Goal: Task Accomplishment & Management: Manage account settings

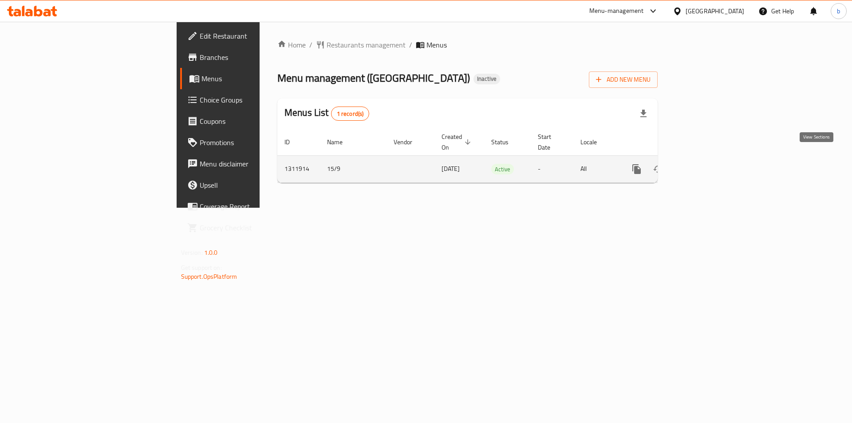
click at [706, 164] on icon "enhanced table" at bounding box center [700, 169] width 11 height 11
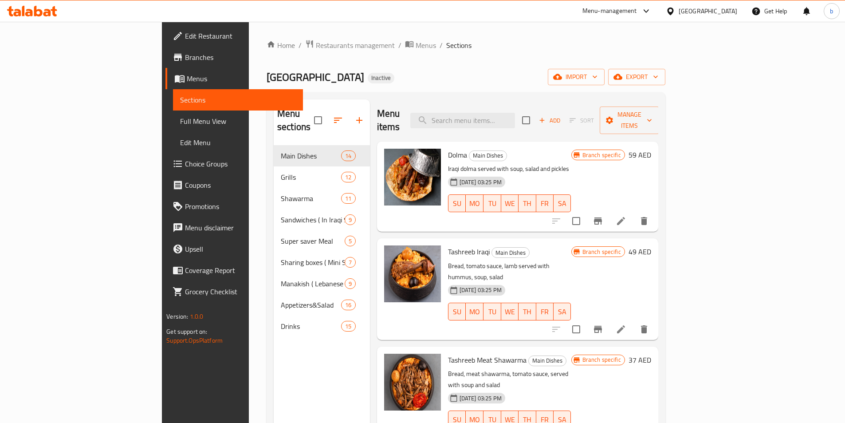
click at [165, 63] on link "Branches" at bounding box center [234, 57] width 138 height 21
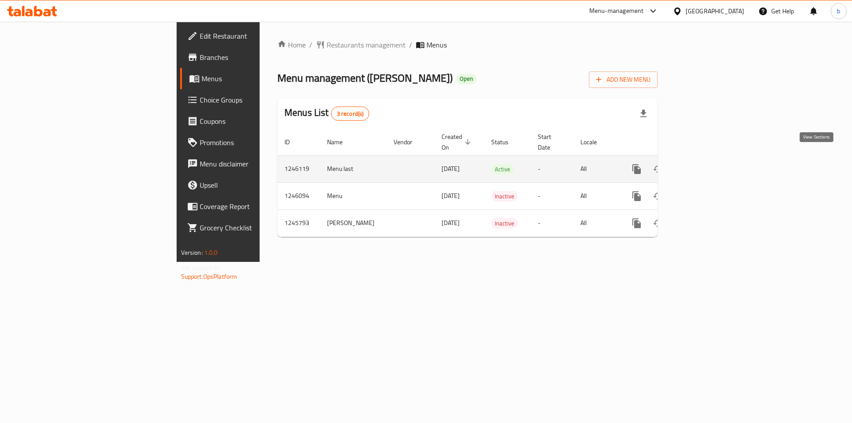
click at [706, 164] on icon "enhanced table" at bounding box center [700, 169] width 11 height 11
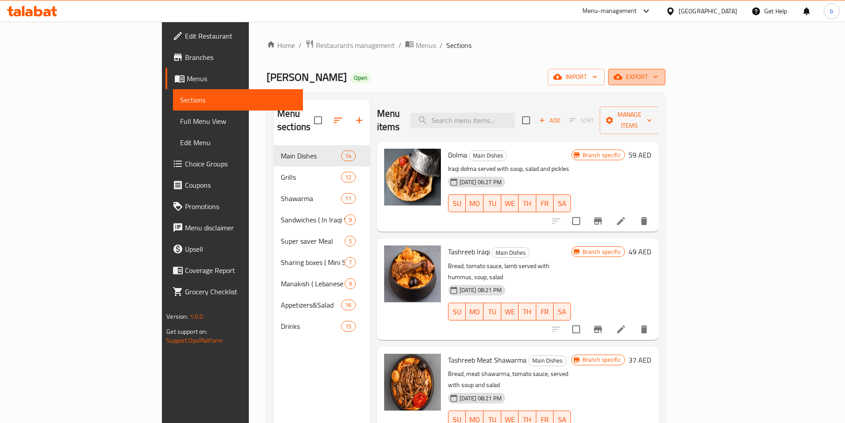
click at [622, 79] on icon "button" at bounding box center [617, 77] width 9 height 6
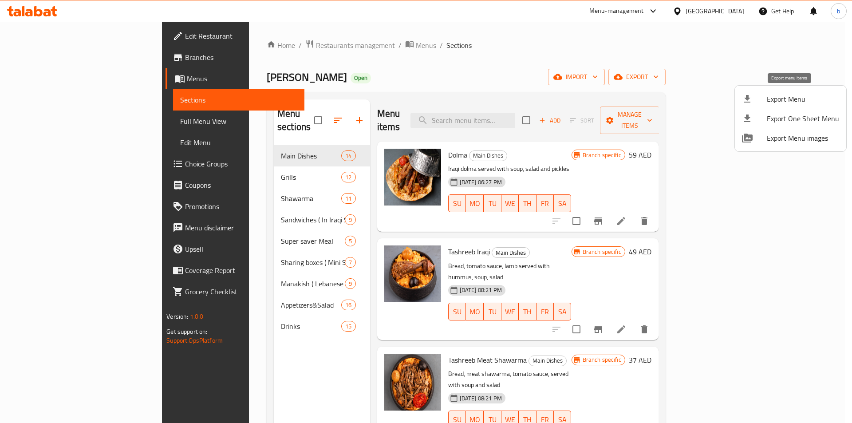
click at [790, 97] on span "Export Menu" at bounding box center [803, 99] width 72 height 11
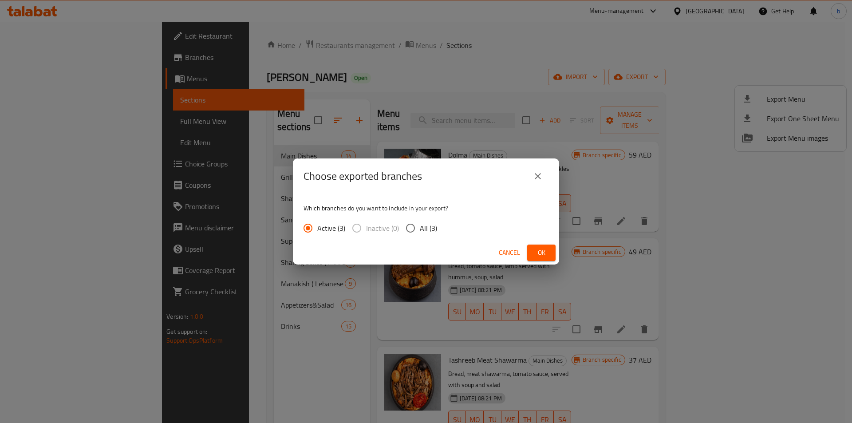
click at [411, 229] on input "All (3)" at bounding box center [410, 228] width 19 height 19
radio input "true"
click at [535, 248] on span "Ok" at bounding box center [541, 252] width 14 height 11
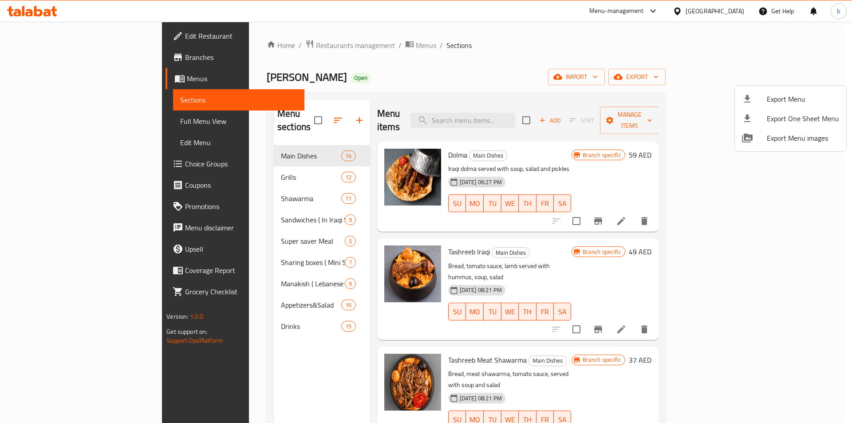
click at [58, 63] on div at bounding box center [426, 211] width 852 height 423
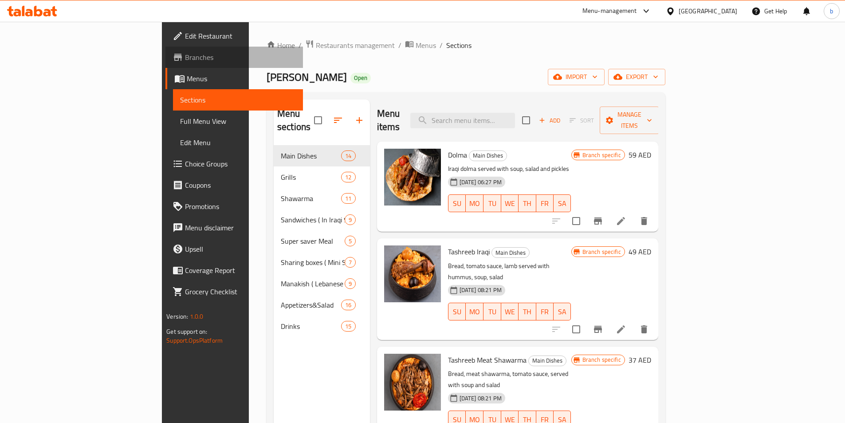
click at [185, 58] on span "Branches" at bounding box center [240, 57] width 111 height 11
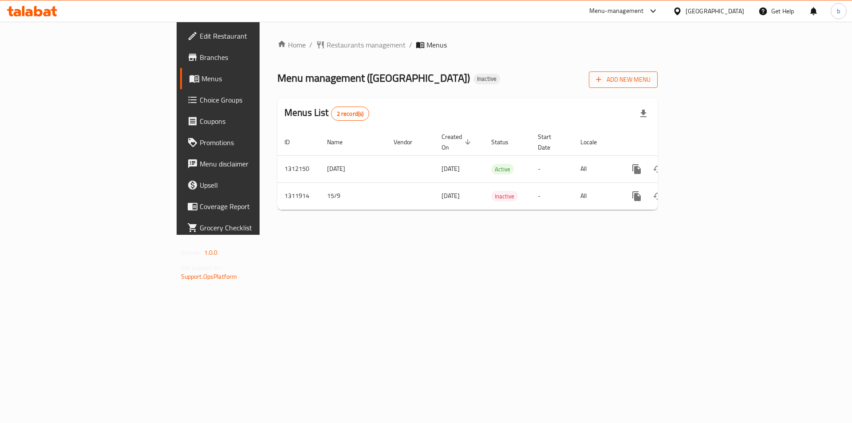
click at [657, 73] on button "Add New Menu" at bounding box center [623, 79] width 69 height 16
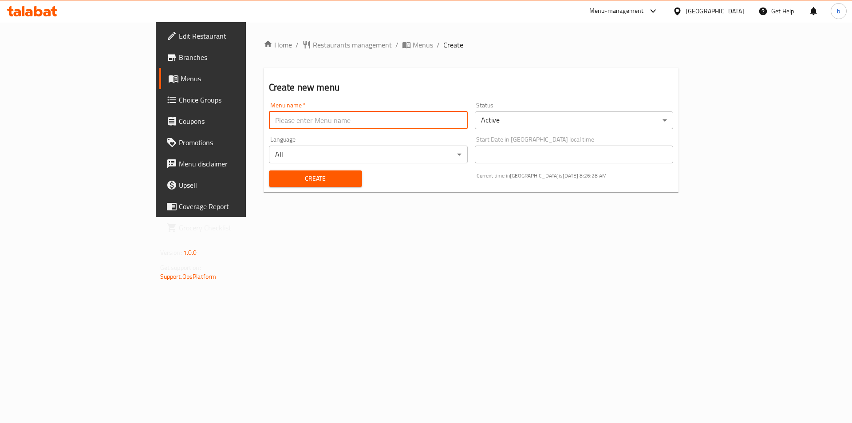
click at [269, 122] on input "text" at bounding box center [368, 120] width 199 height 18
type input "[DATE]"
click at [276, 174] on span "Create" at bounding box center [315, 178] width 79 height 11
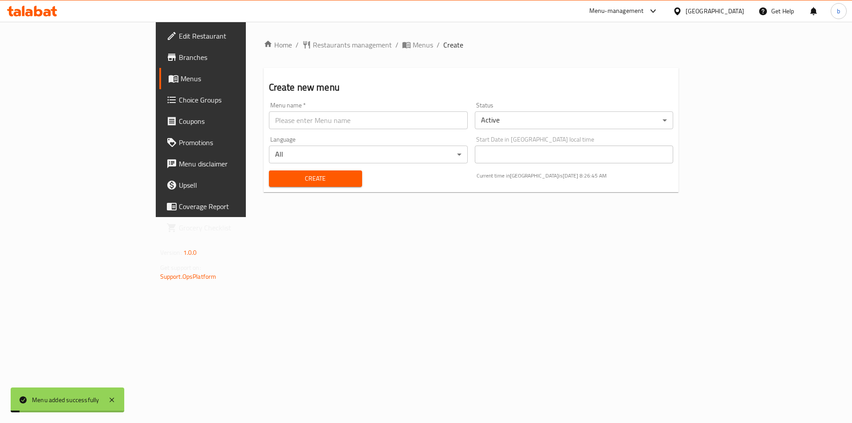
click at [181, 80] on span "Menus" at bounding box center [236, 78] width 110 height 11
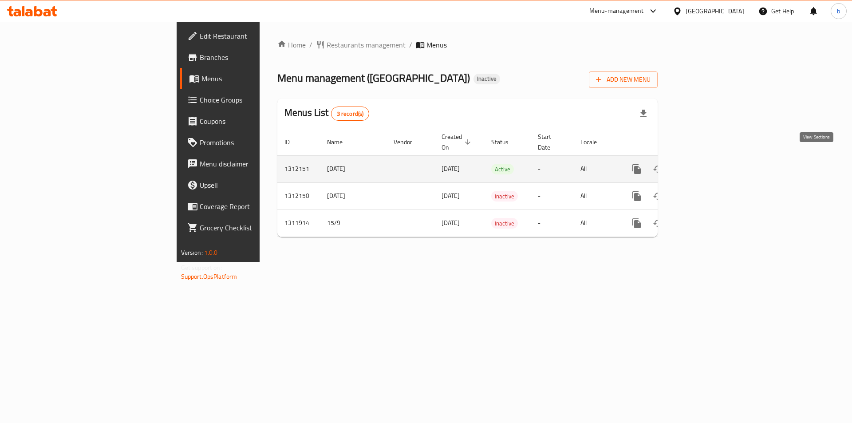
click at [706, 164] on icon "enhanced table" at bounding box center [700, 169] width 11 height 11
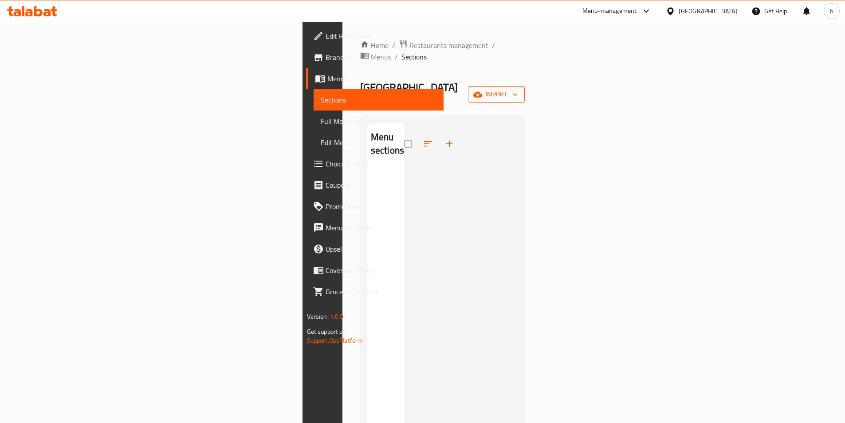
click at [518, 89] on span "import" at bounding box center [496, 94] width 43 height 11
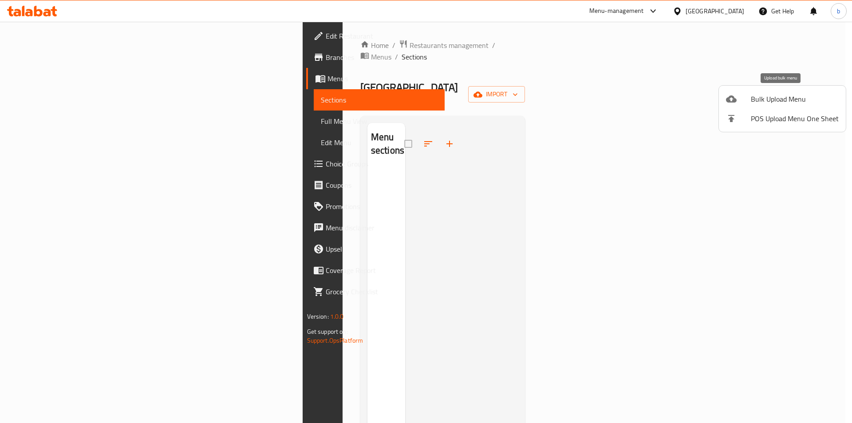
click at [765, 94] on span "Bulk Upload Menu" at bounding box center [795, 99] width 88 height 11
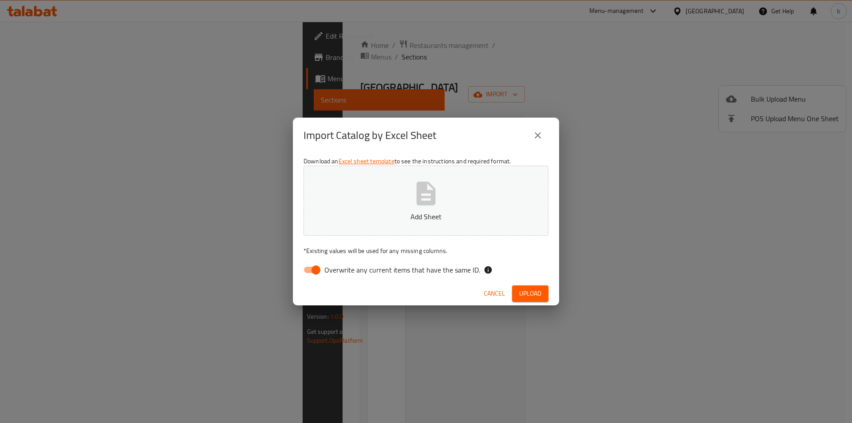
click at [322, 271] on input "Overwrite any current items that have the same ID." at bounding box center [316, 269] width 51 height 17
checkbox input "false"
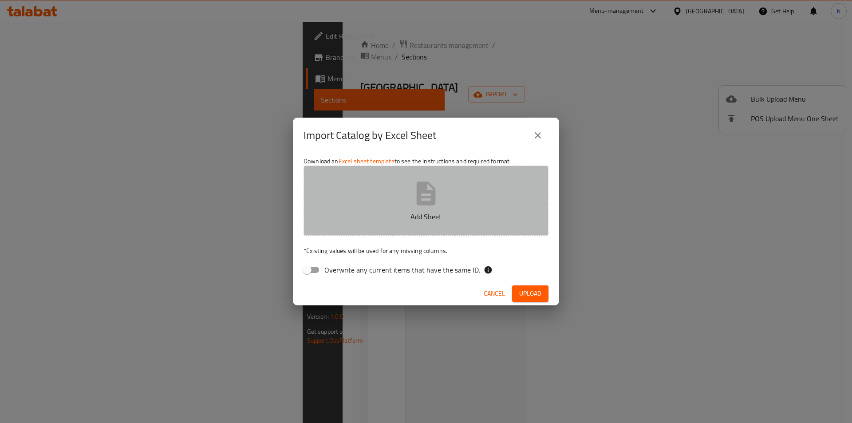
click at [350, 232] on button "Add Sheet" at bounding box center [425, 200] width 245 height 70
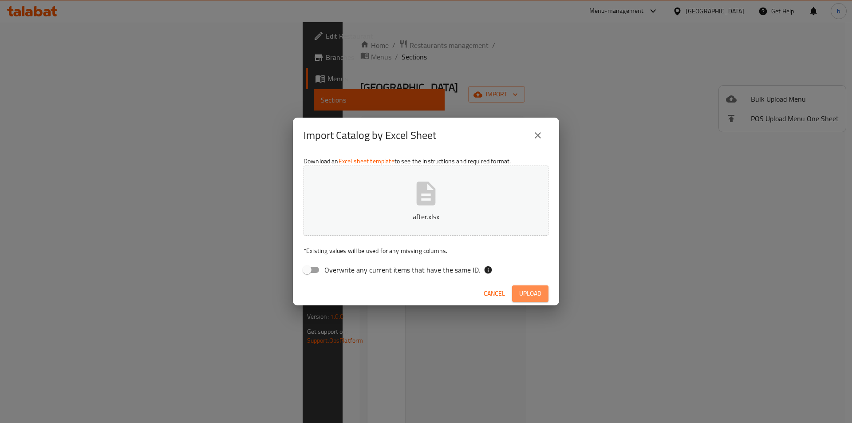
click at [520, 289] on span "Upload" at bounding box center [530, 293] width 22 height 11
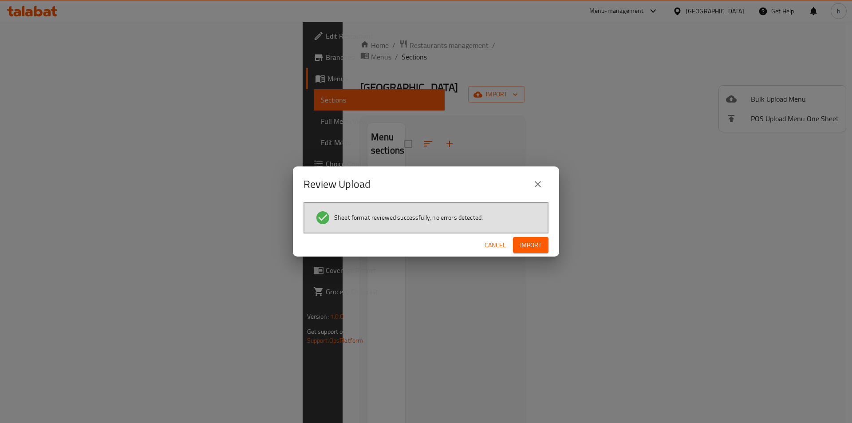
click at [531, 247] on span "Import" at bounding box center [530, 245] width 21 height 11
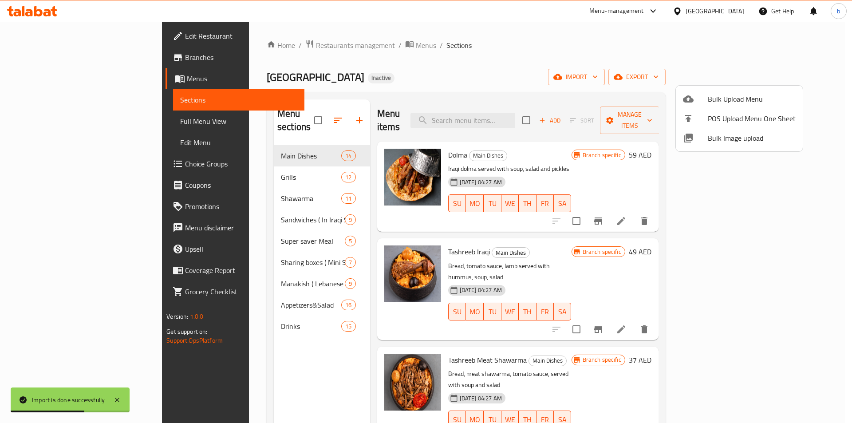
click at [650, 70] on div at bounding box center [426, 211] width 852 height 423
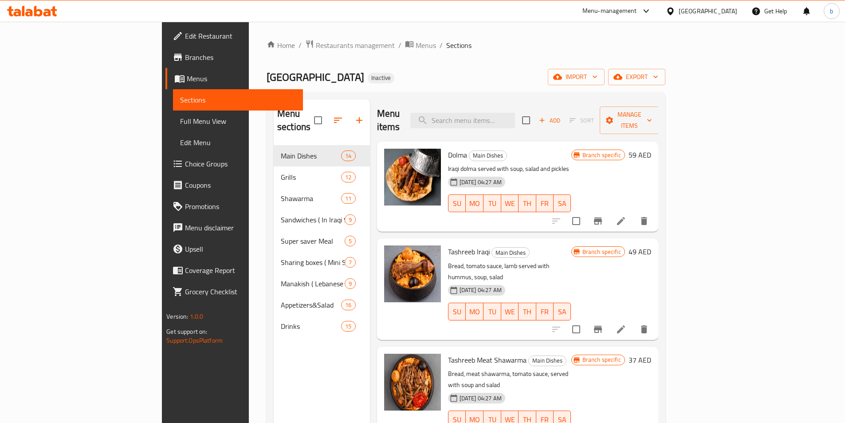
click at [180, 125] on span "Full Menu View" at bounding box center [238, 121] width 116 height 11
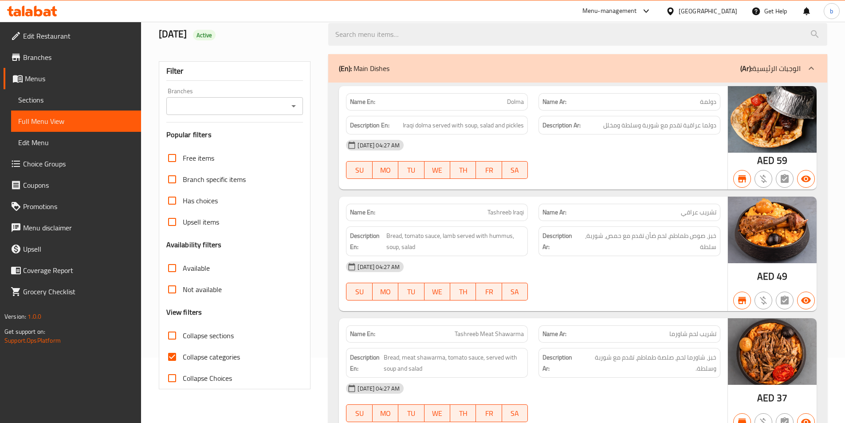
scroll to position [133, 0]
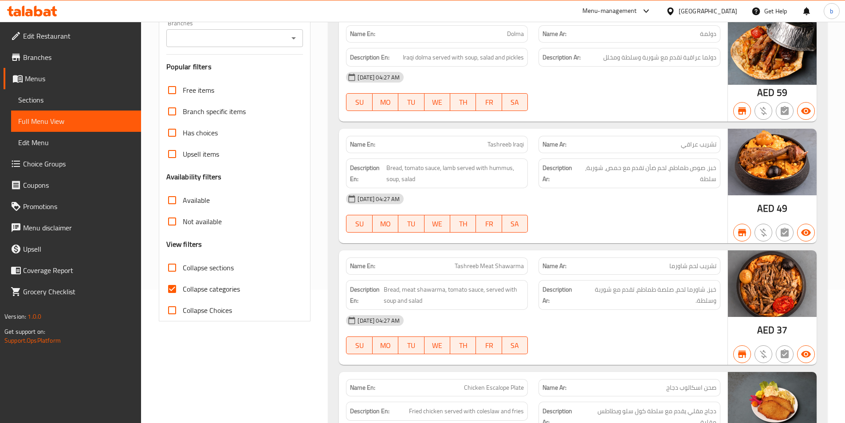
click at [178, 289] on input "Collapse categories" at bounding box center [171, 288] width 21 height 21
checkbox input "false"
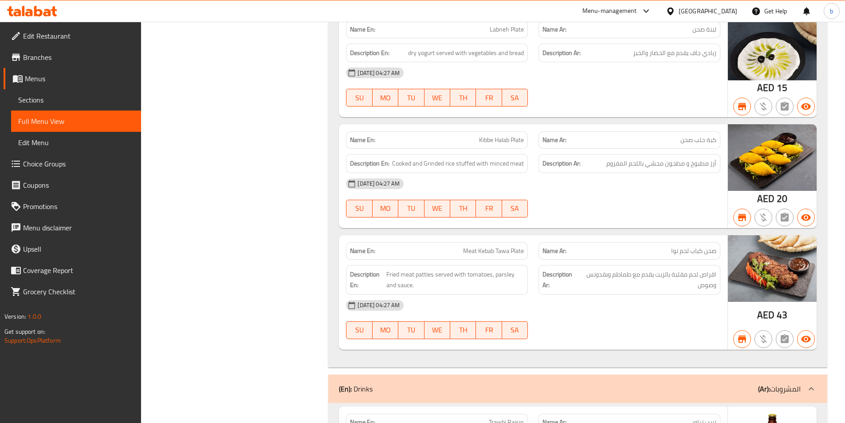
scroll to position [9807, 0]
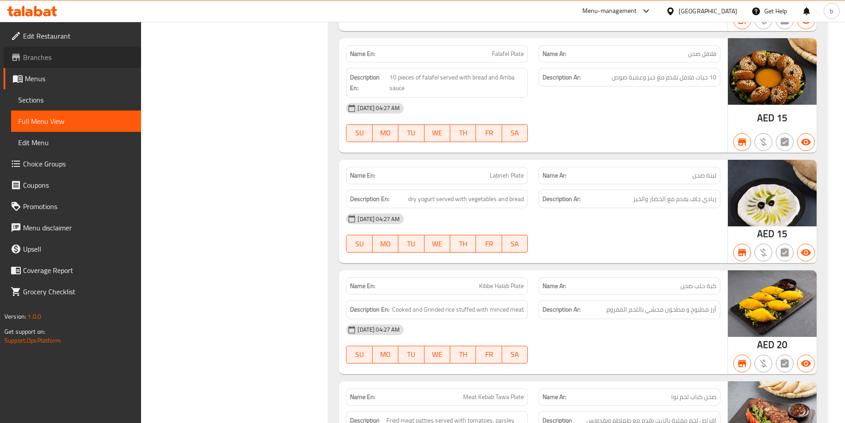
click at [65, 59] on span "Branches" at bounding box center [78, 57] width 111 height 11
